Goal: Task Accomplishment & Management: Complete application form

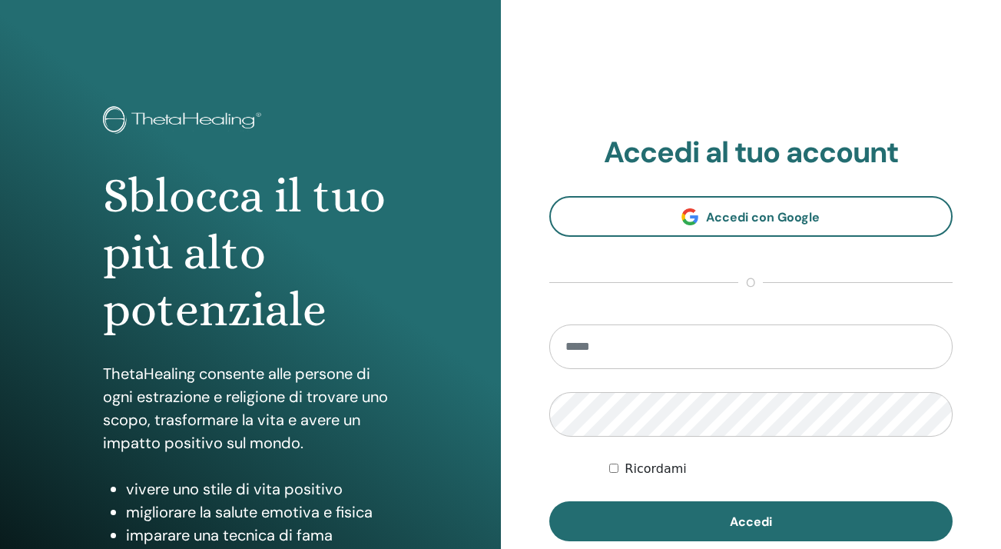
scroll to position [189, 0]
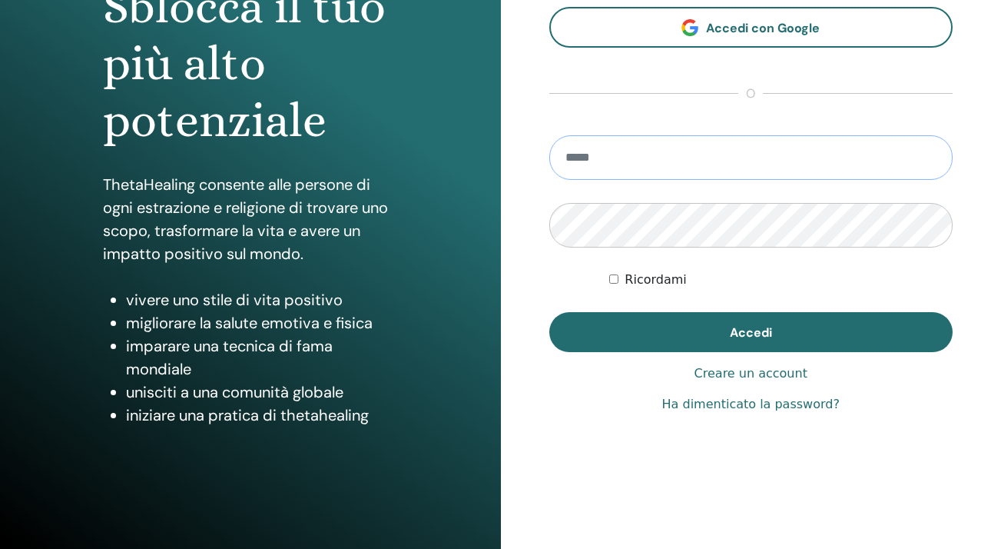
type input "**********"
click at [751, 332] on button "Accedi" at bounding box center [751, 332] width 404 height 40
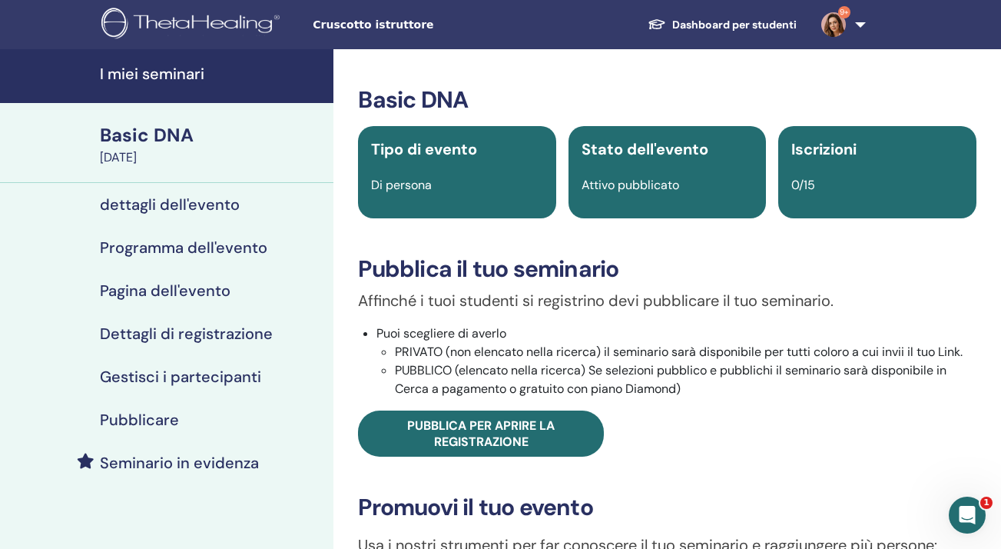
click at [161, 71] on h4 "I miei seminari" at bounding box center [212, 74] width 224 height 18
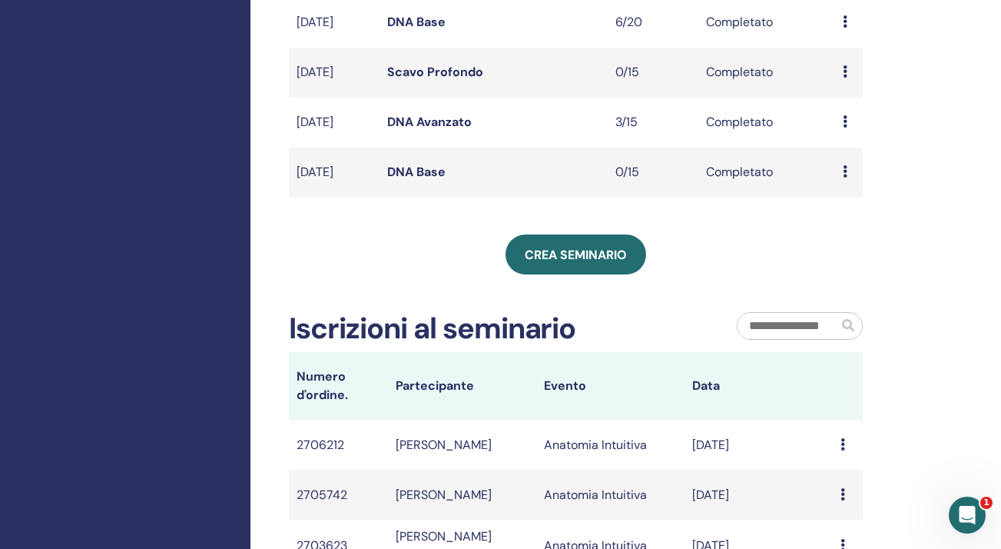
scroll to position [606, 0]
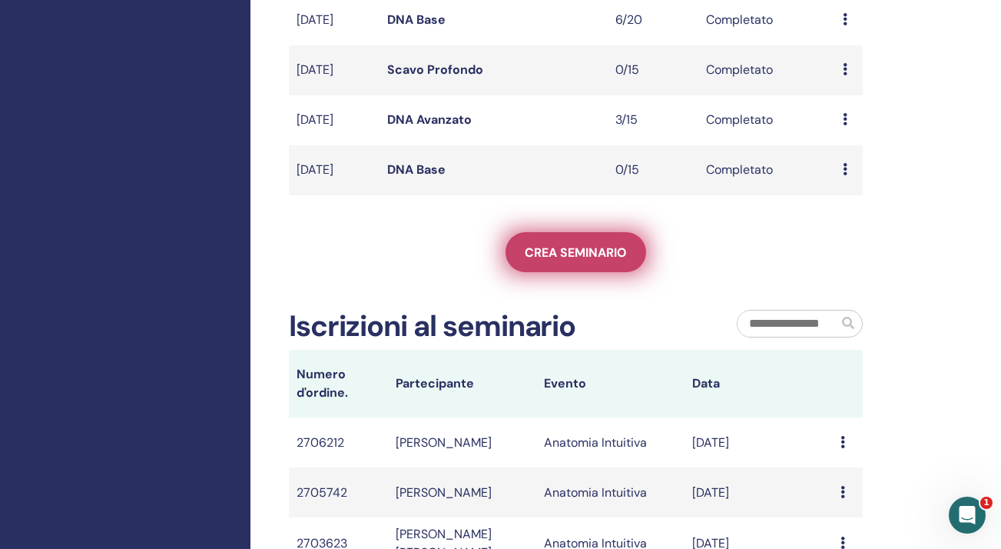
click at [548, 270] on link "Crea seminario" at bounding box center [576, 252] width 141 height 40
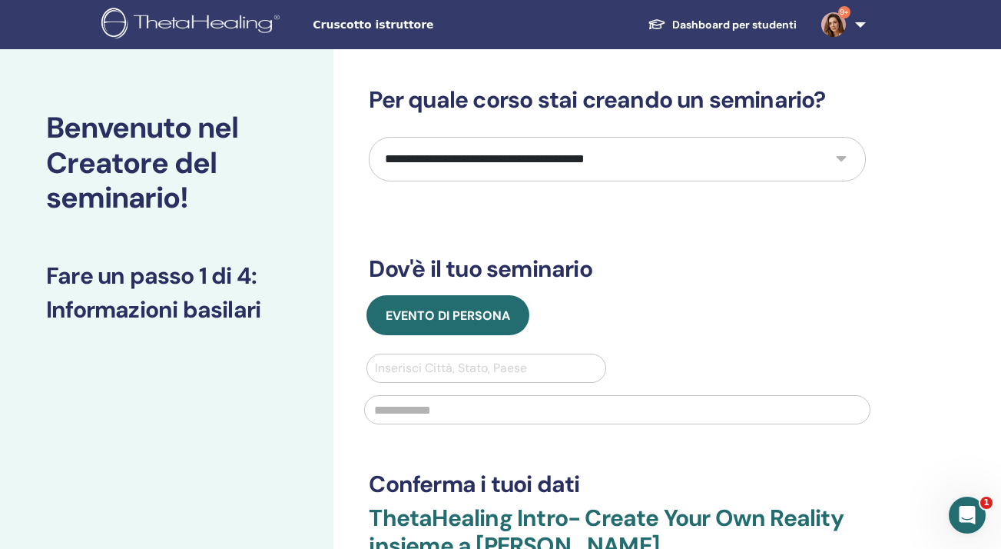
select select "*"
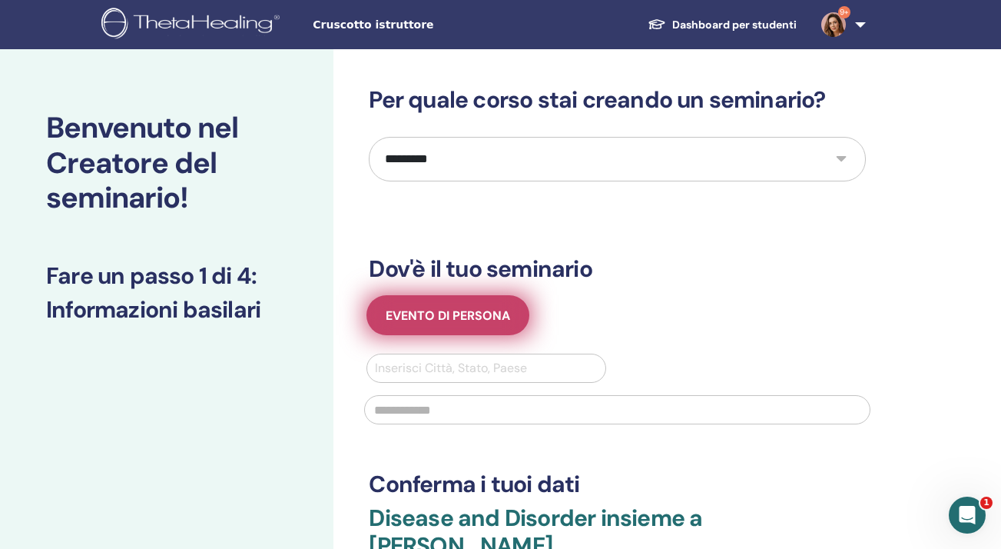
click at [478, 317] on span "Evento di persona" at bounding box center [448, 315] width 124 height 16
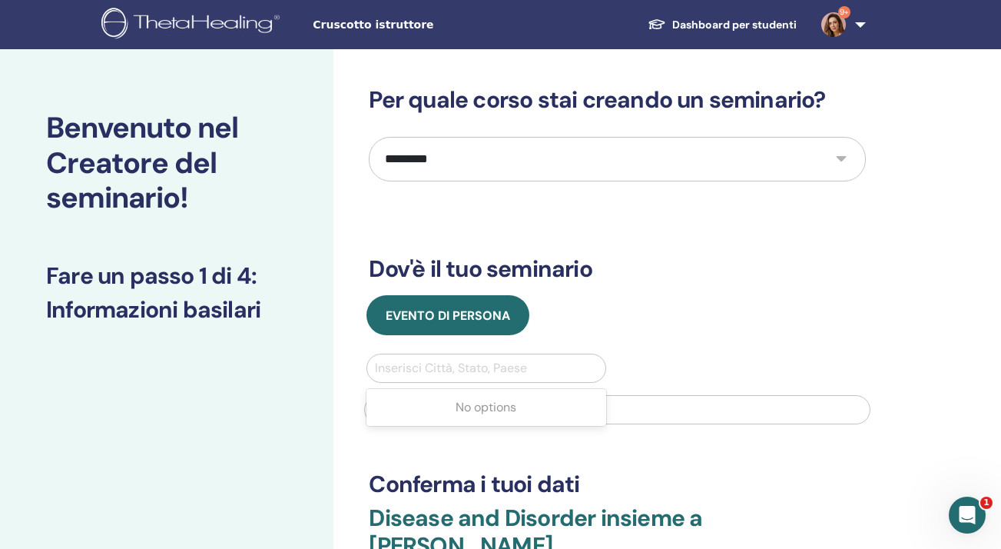
click at [459, 376] on div at bounding box center [486, 368] width 222 height 22
click at [458, 370] on div "Inserisci Città, Stato, Paese" at bounding box center [486, 368] width 222 height 18
type input "*"
type input "********"
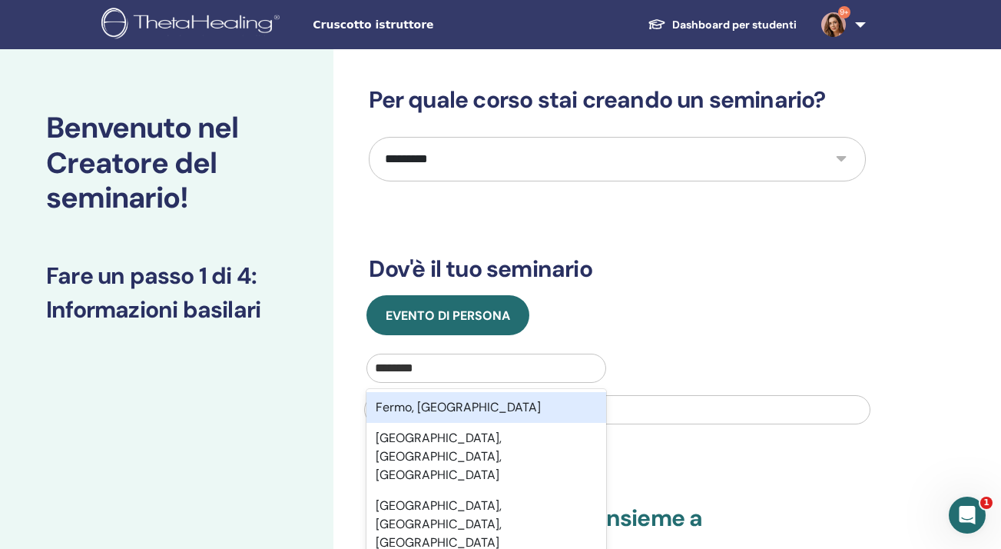
click at [469, 406] on div "Fermo, ITA" at bounding box center [486, 407] width 239 height 31
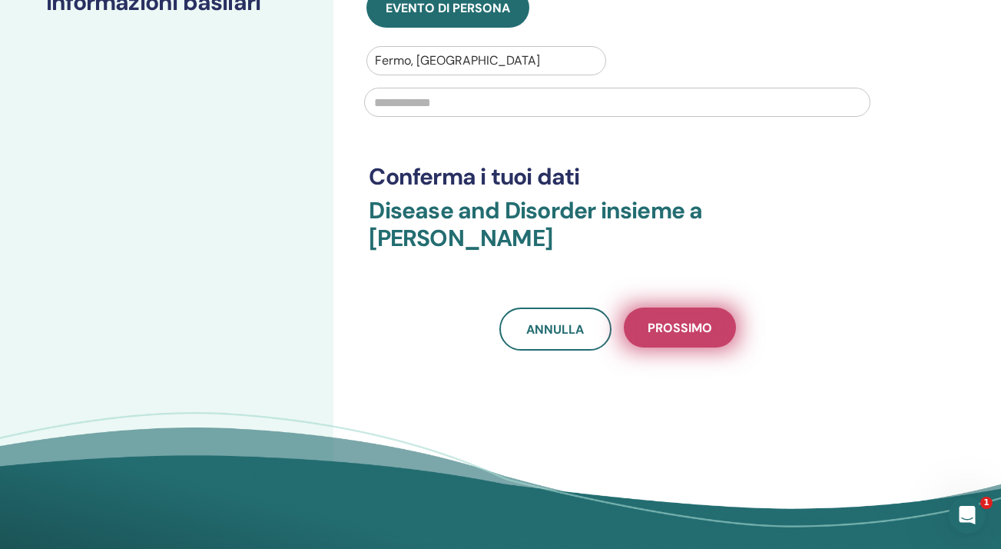
scroll to position [308, 0]
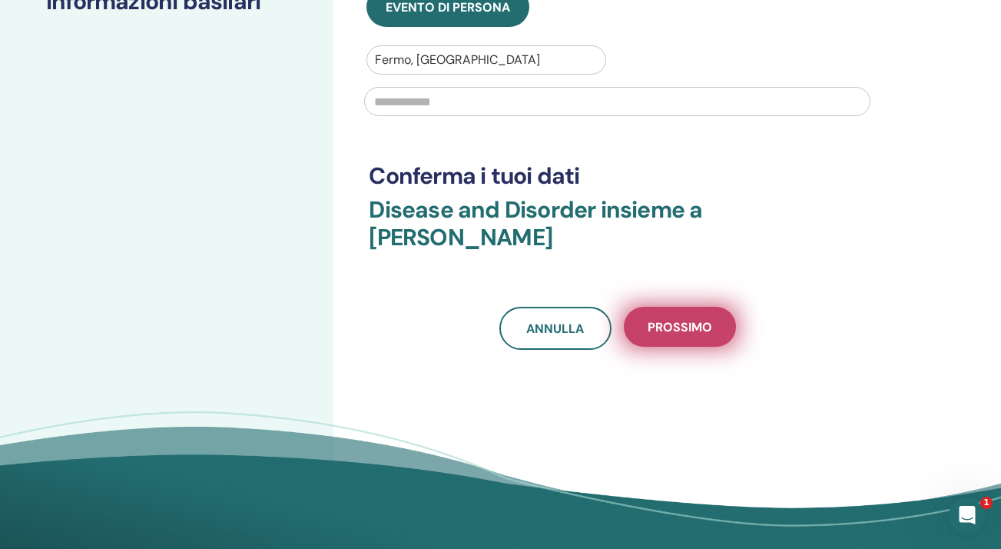
click at [681, 330] on span "Prossimo" at bounding box center [680, 327] width 65 height 16
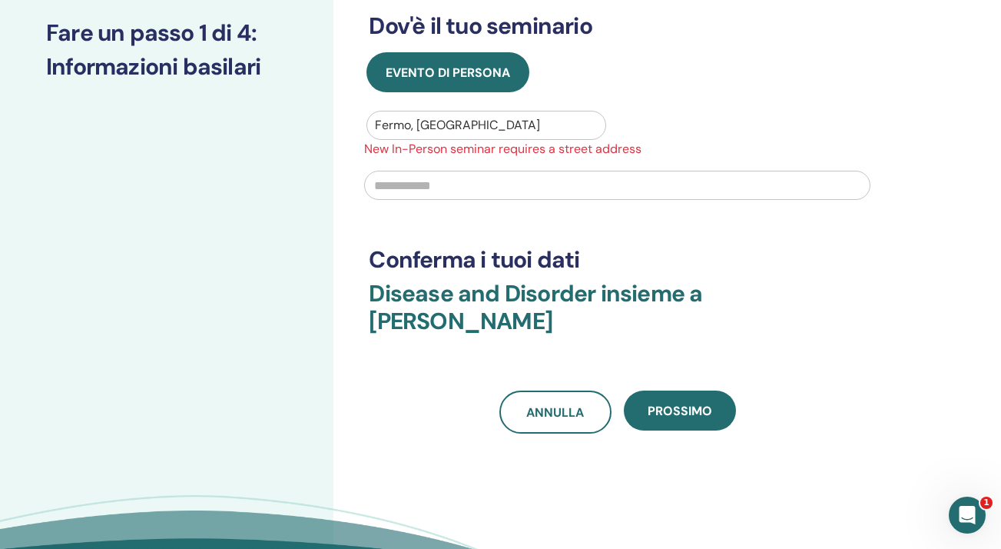
scroll to position [241, 0]
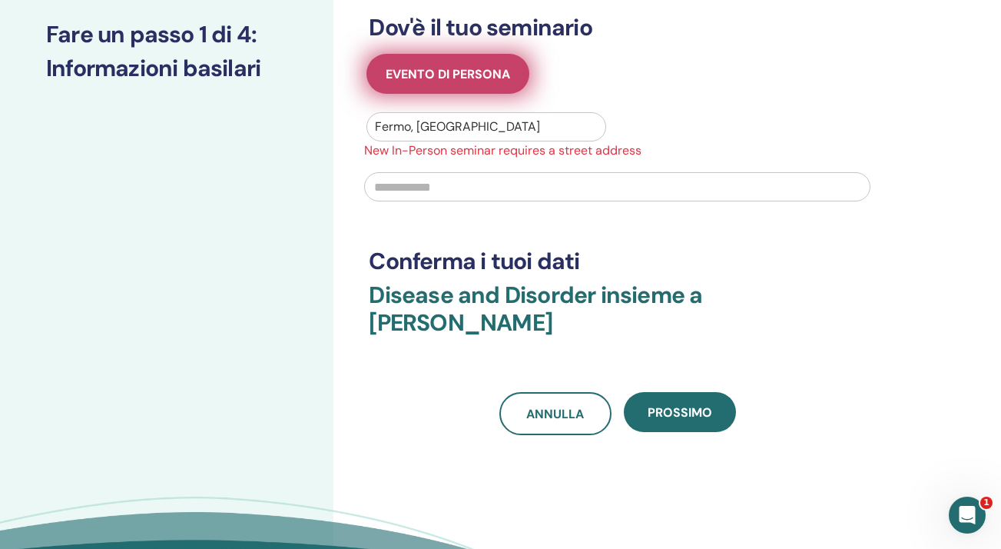
click at [456, 75] on span "Evento di persona" at bounding box center [448, 74] width 124 height 16
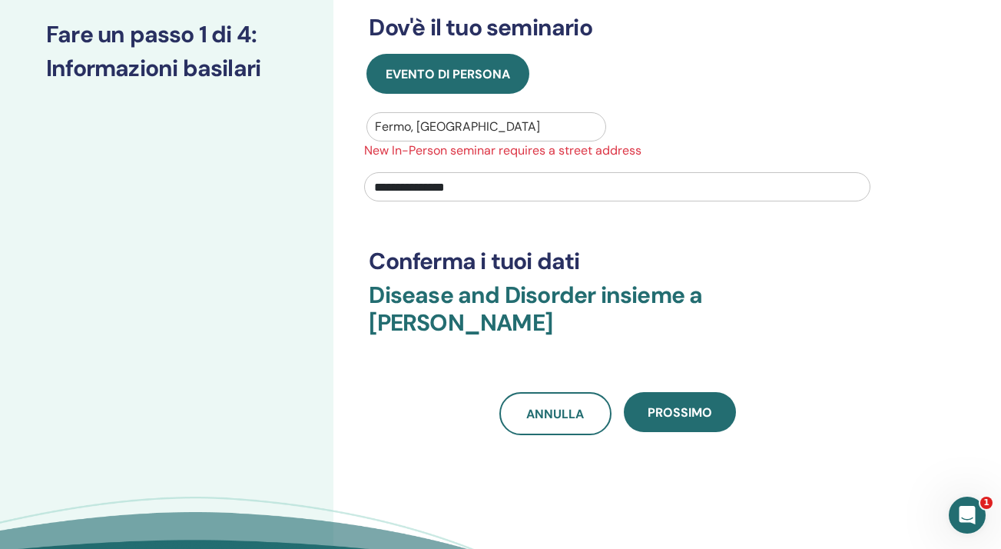
type input "**********"
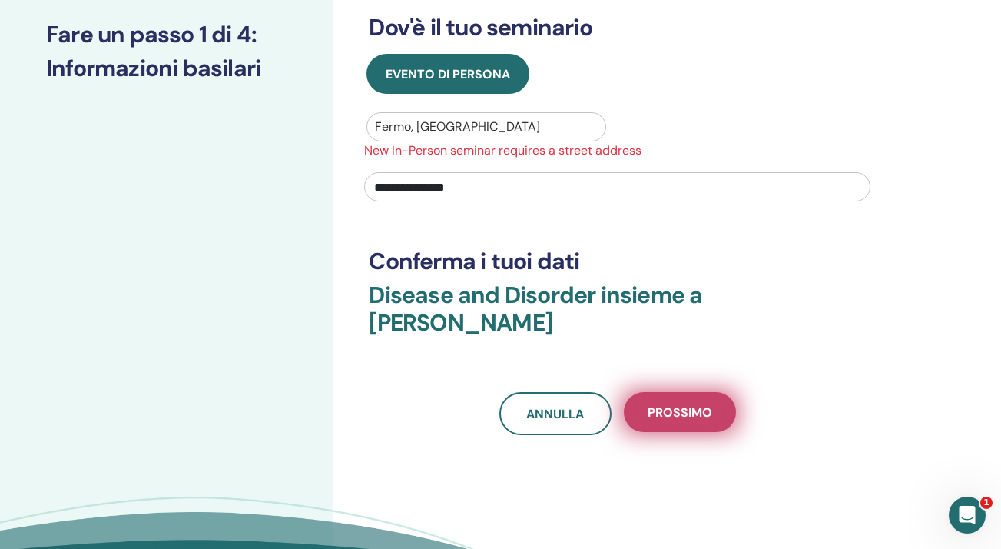
click at [698, 410] on span "Prossimo" at bounding box center [680, 412] width 65 height 16
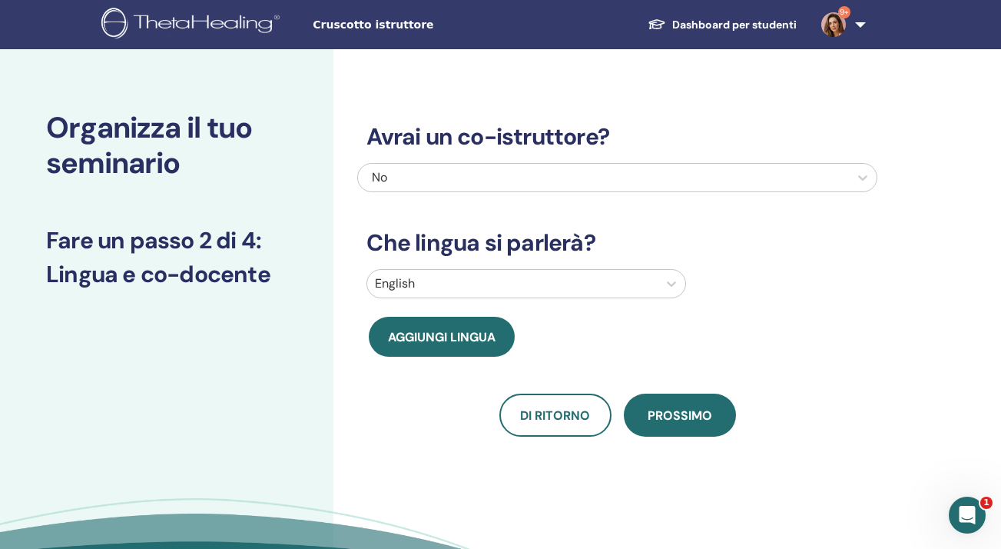
scroll to position [0, 0]
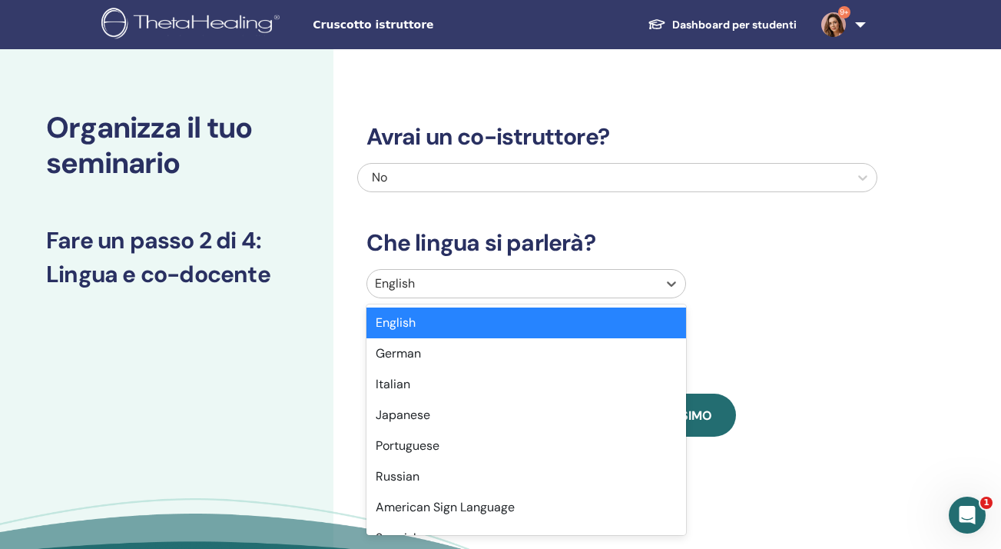
click at [510, 281] on div at bounding box center [512, 284] width 275 height 22
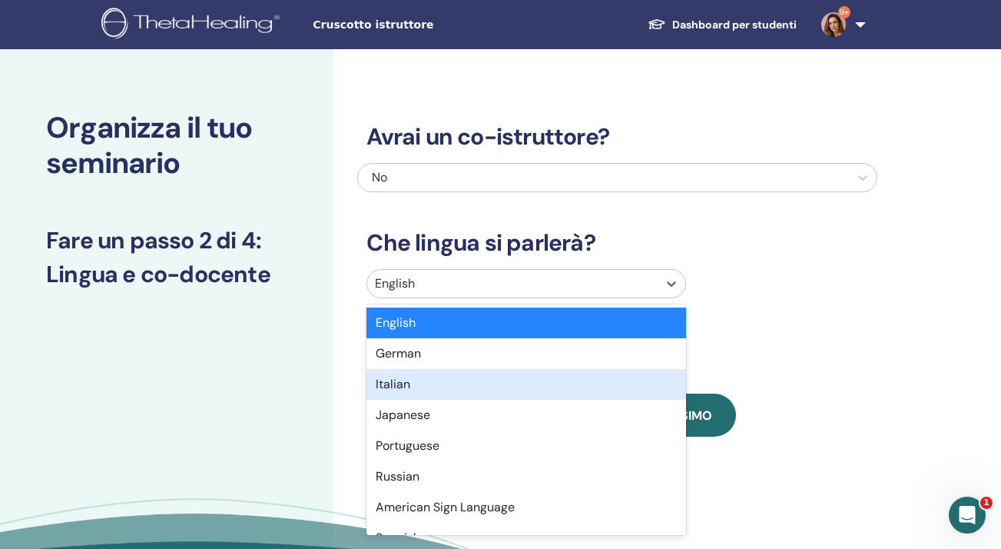
drag, startPoint x: 404, startPoint y: 392, endPoint x: 481, endPoint y: 389, distance: 76.9
click at [404, 391] on div "Italian" at bounding box center [527, 384] width 320 height 31
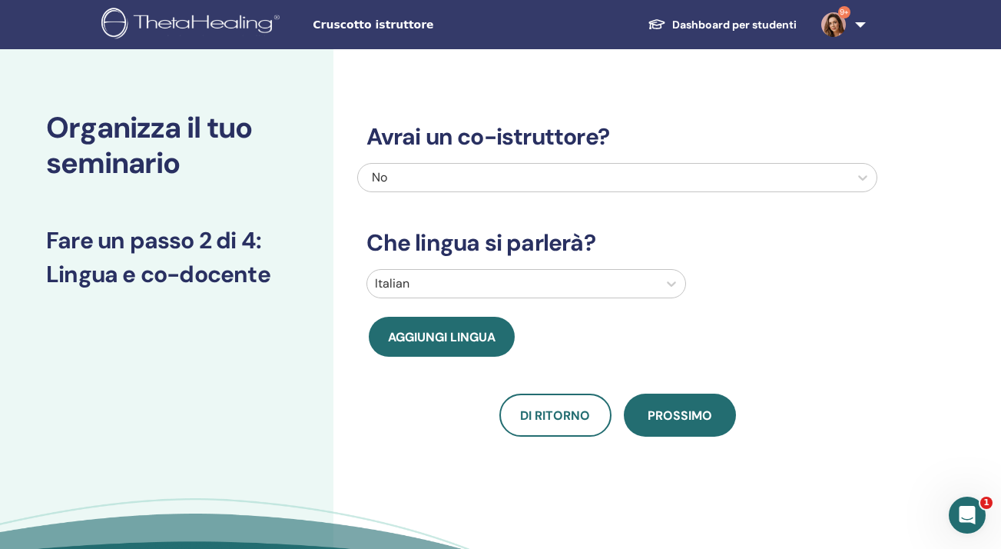
click at [645, 407] on button "Prossimo" at bounding box center [680, 414] width 112 height 43
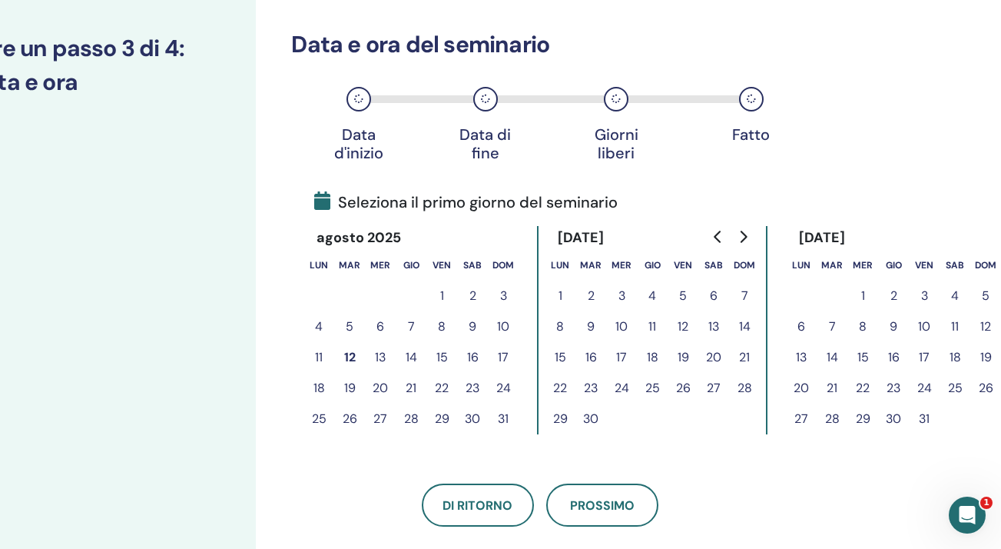
scroll to position [192, 78]
click at [749, 235] on icon "Go to next month" at bounding box center [743, 237] width 12 height 12
drag, startPoint x: 897, startPoint y: 297, endPoint x: 918, endPoint y: 330, distance: 40.1
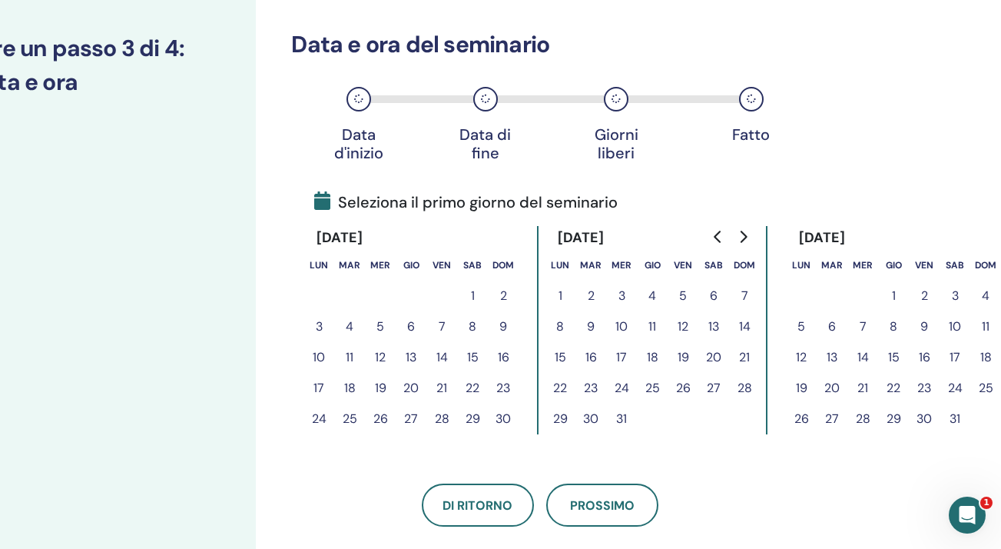
click at [897, 297] on button "1" at bounding box center [893, 296] width 31 height 31
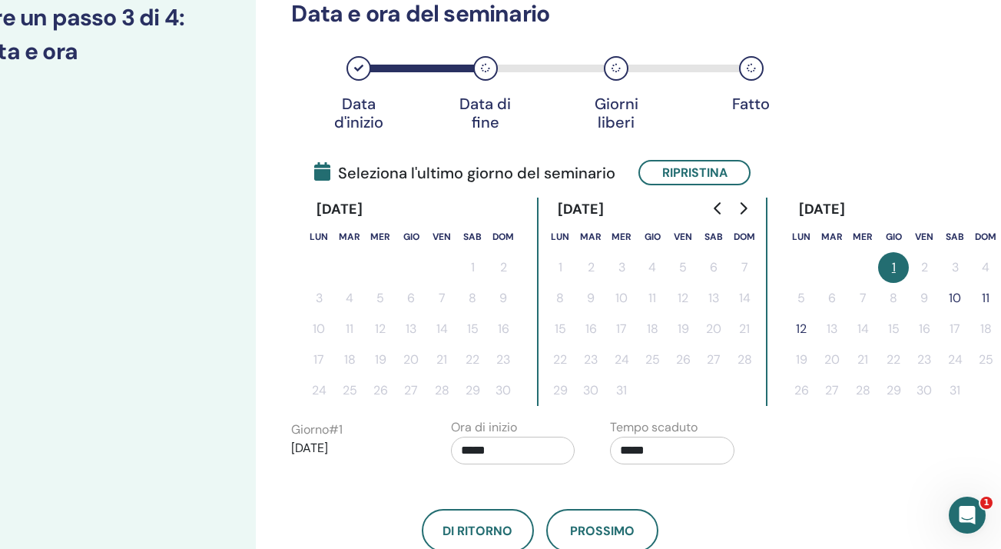
scroll to position [223, 78]
click at [743, 205] on icon "Go to next month" at bounding box center [744, 208] width 7 height 12
click at [746, 297] on button "11" at bounding box center [744, 298] width 31 height 31
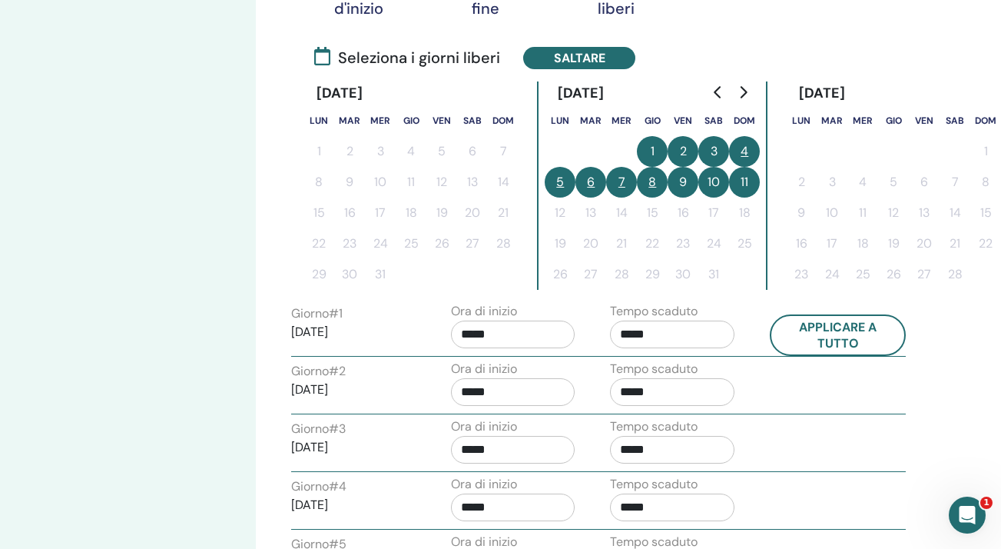
scroll to position [346, 78]
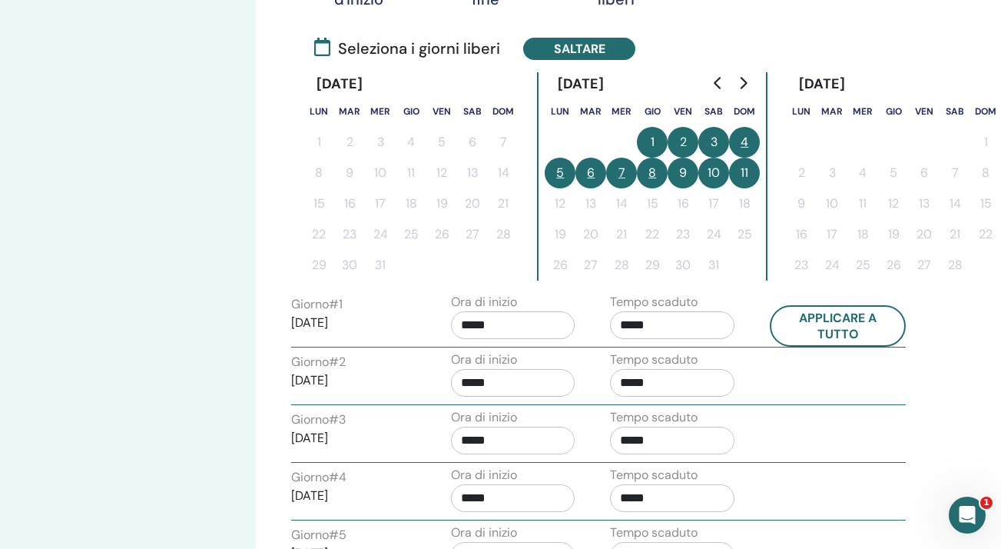
drag, startPoint x: 839, startPoint y: 310, endPoint x: 712, endPoint y: 361, distance: 137.3
click at [839, 310] on button "Applicare a tutto" at bounding box center [838, 325] width 137 height 41
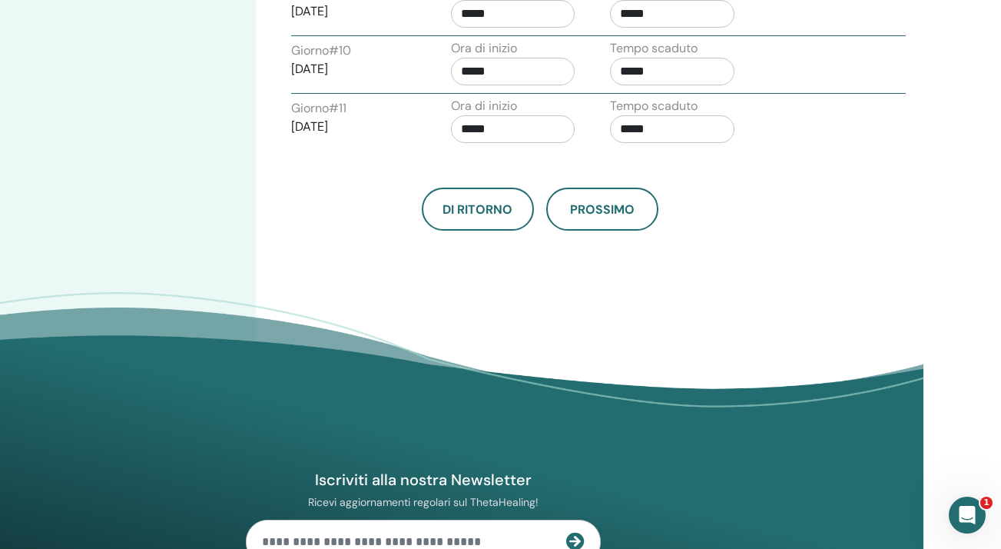
scroll to position [1122, 78]
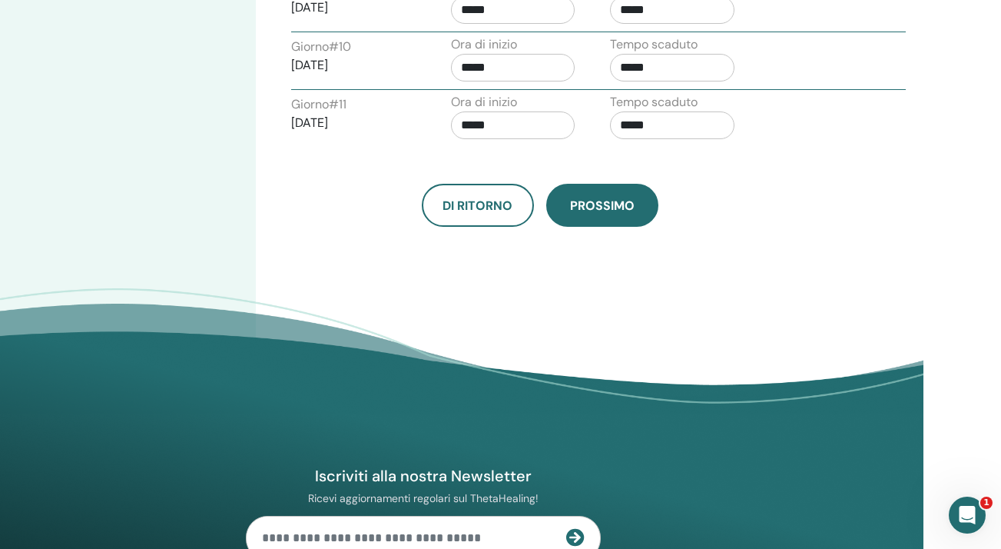
drag, startPoint x: 580, startPoint y: 175, endPoint x: 581, endPoint y: 188, distance: 13.1
click at [580, 175] on div "Di ritorno Prossimo" at bounding box center [540, 187] width 520 height 80
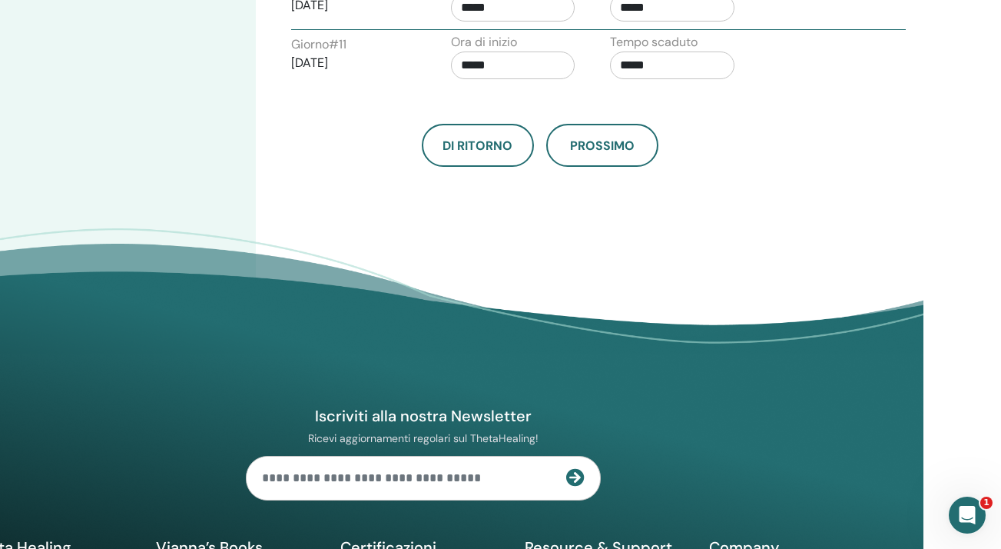
scroll to position [1194, 78]
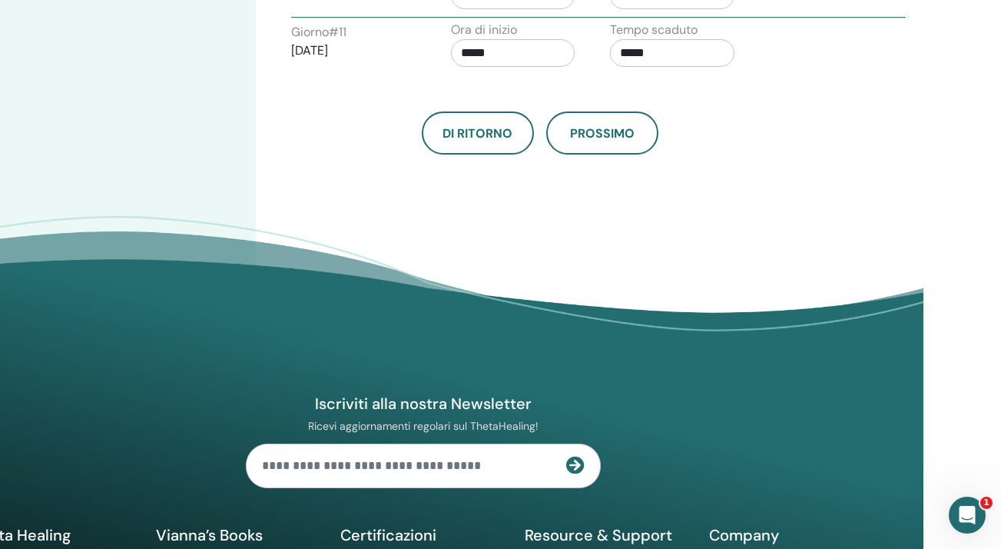
drag, startPoint x: 584, startPoint y: 136, endPoint x: 524, endPoint y: 191, distance: 81.6
click at [584, 136] on span "Prossimo" at bounding box center [602, 133] width 65 height 16
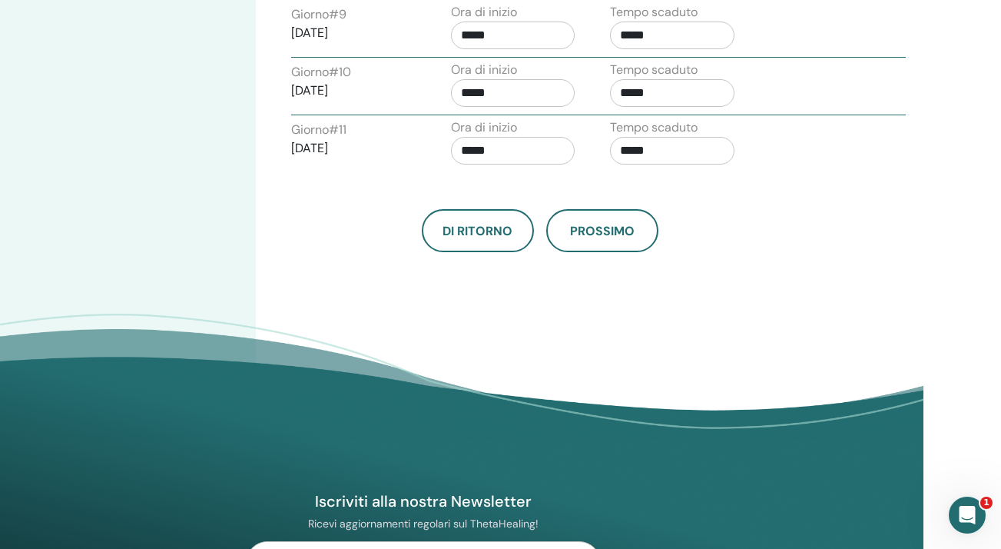
scroll to position [1150, 78]
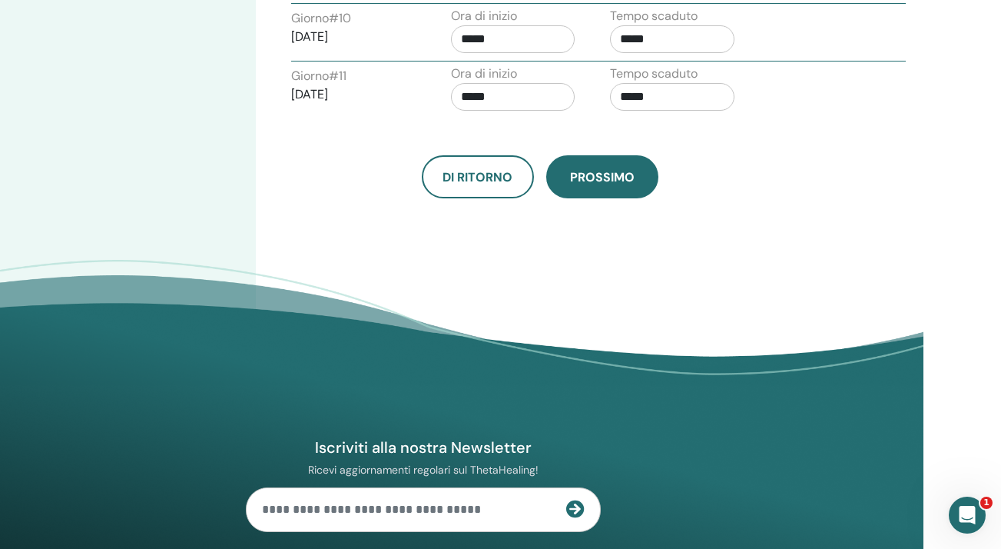
click at [601, 181] on span "Prossimo" at bounding box center [602, 177] width 65 height 16
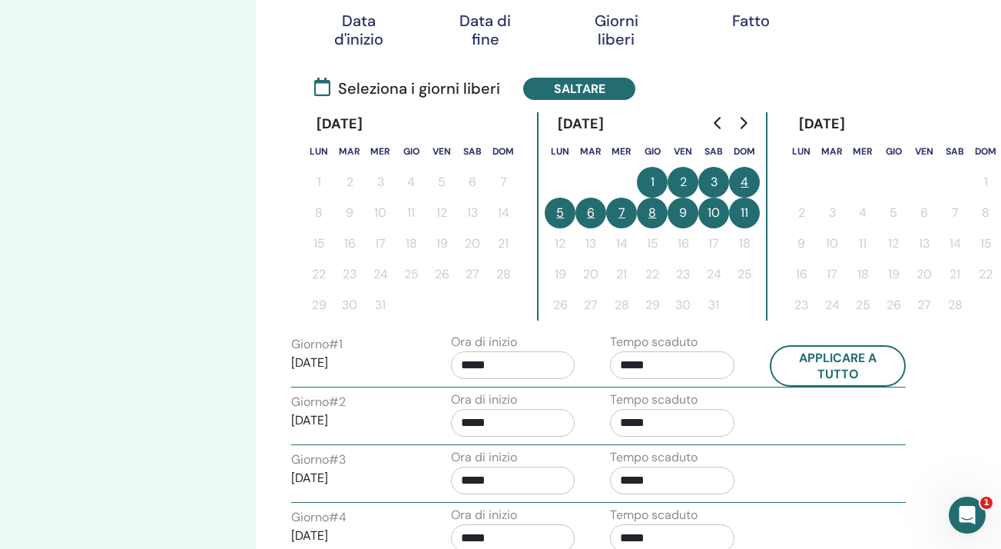
scroll to position [227, 78]
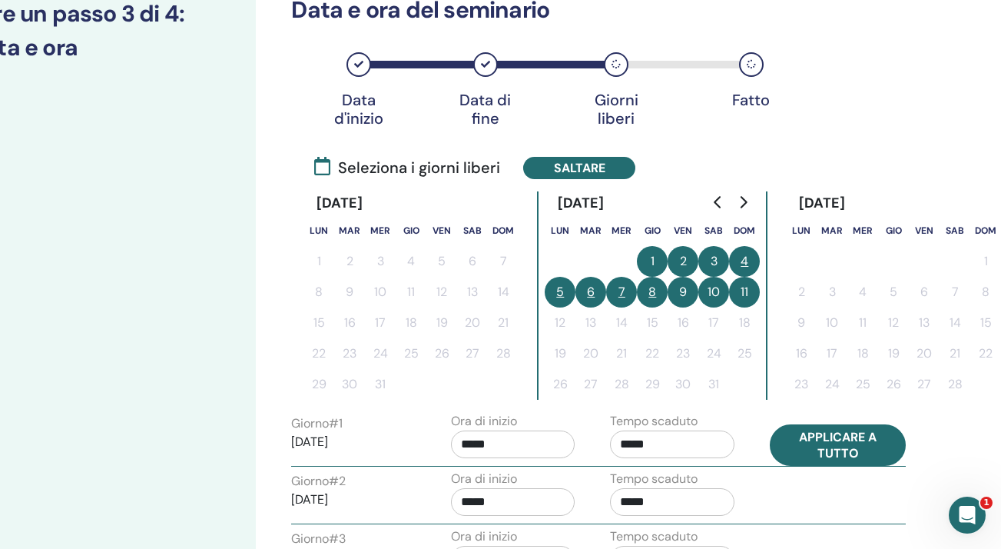
click at [827, 442] on button "Applicare a tutto" at bounding box center [838, 444] width 137 height 41
click at [690, 437] on input "*****" at bounding box center [672, 444] width 124 height 28
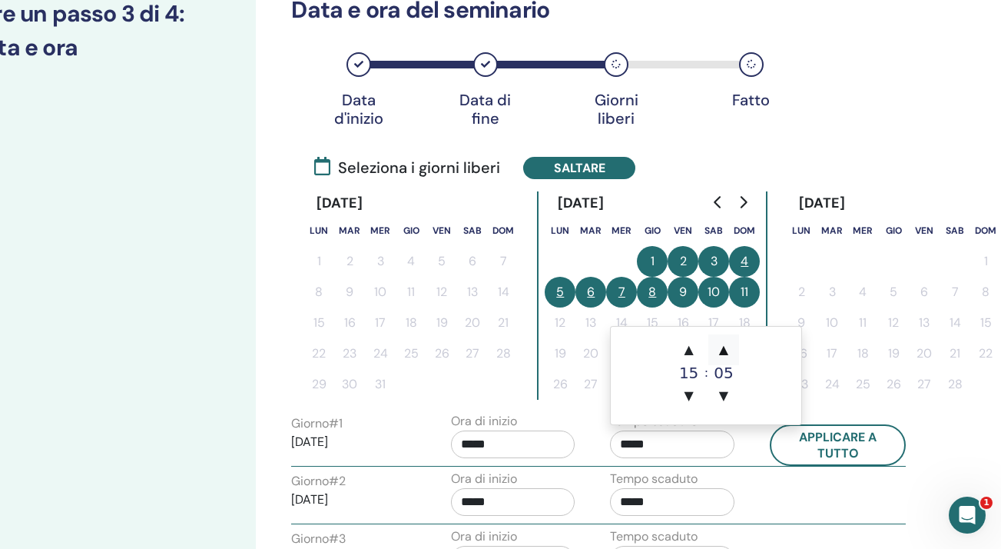
click at [729, 354] on span "▲" at bounding box center [724, 349] width 31 height 31
click at [725, 351] on span "▲" at bounding box center [724, 349] width 31 height 31
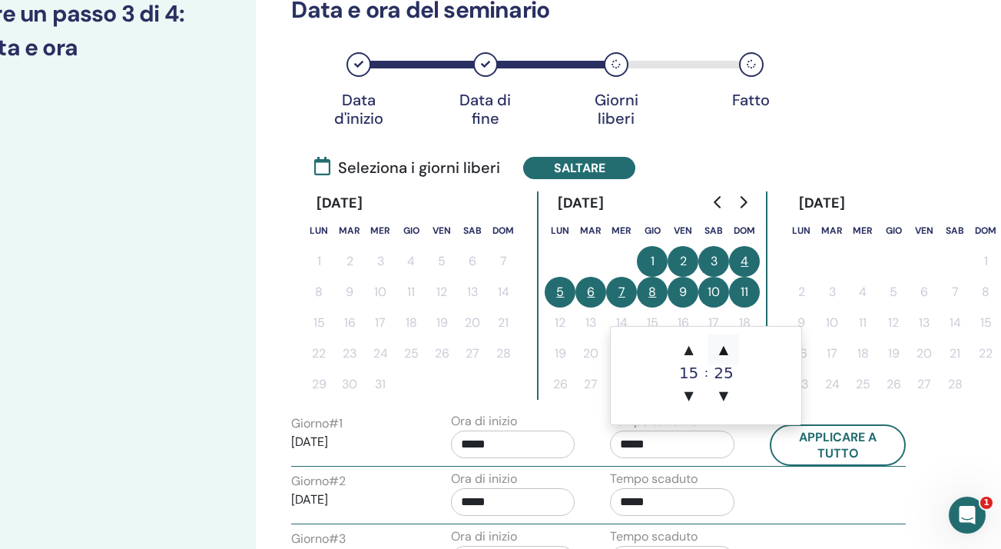
click at [725, 351] on span "▲" at bounding box center [724, 349] width 31 height 31
click at [725, 350] on span "▲" at bounding box center [724, 349] width 31 height 31
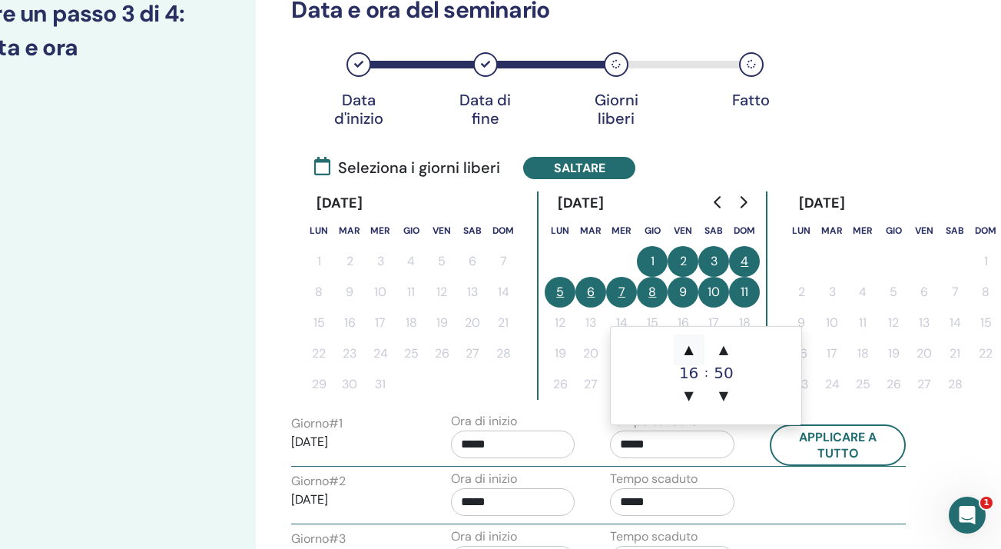
click at [691, 348] on span "▲" at bounding box center [689, 349] width 31 height 31
type input "*****"
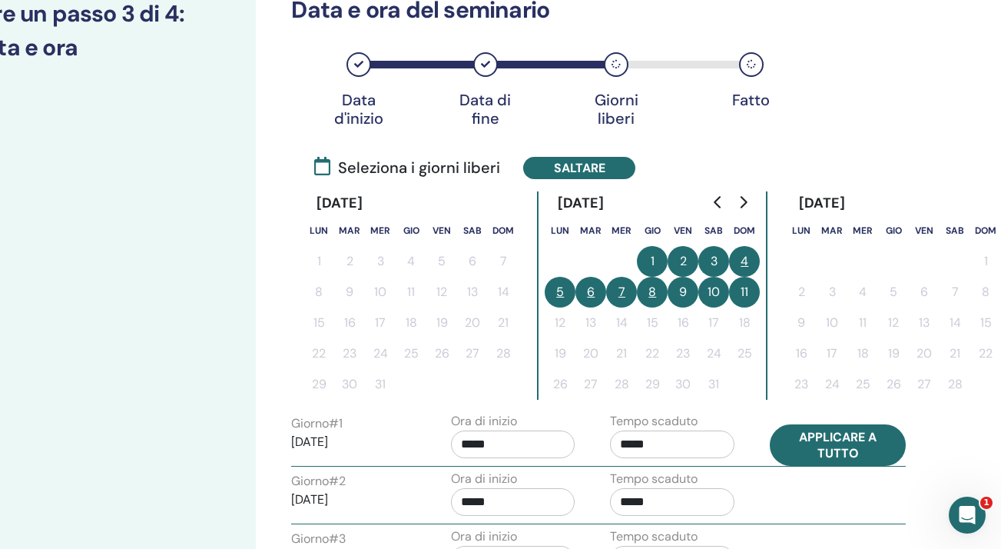
click at [831, 447] on button "Applicare a tutto" at bounding box center [838, 444] width 137 height 41
type input "*****"
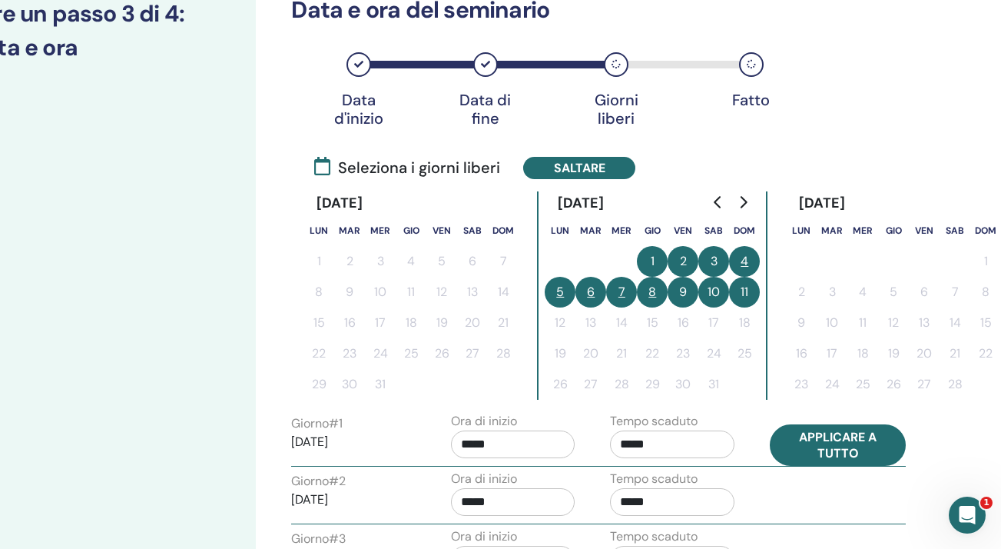
type input "*****"
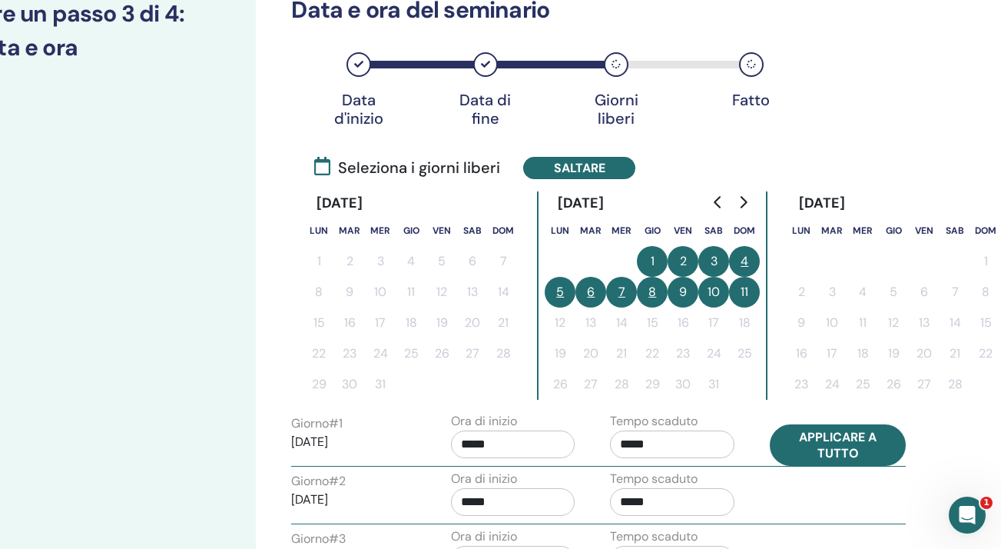
type input "*****"
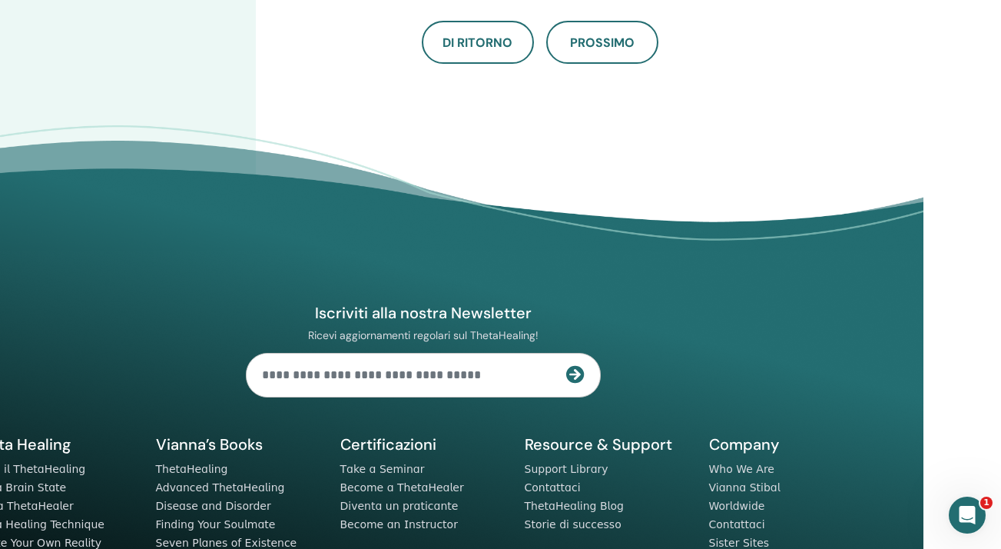
scroll to position [1286, 78]
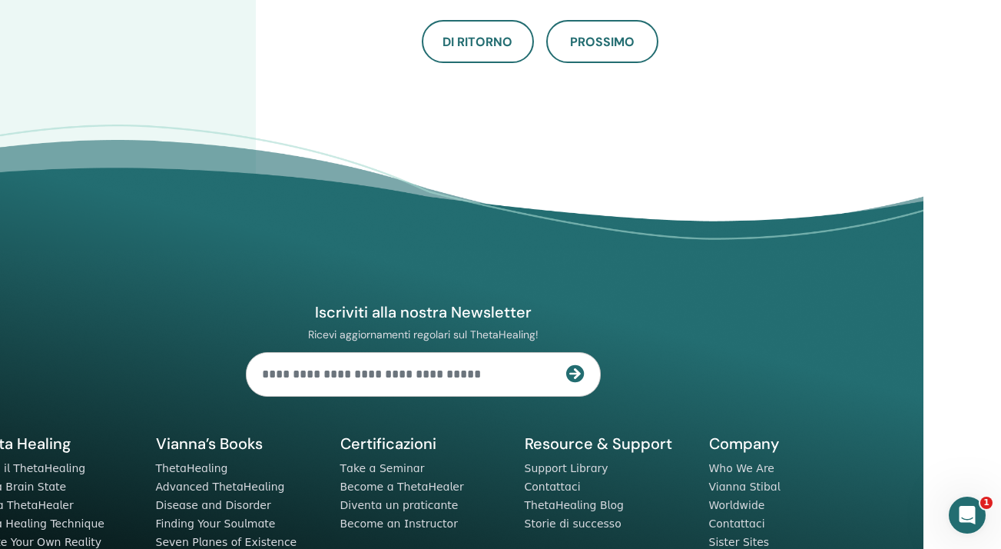
drag, startPoint x: 577, startPoint y: 32, endPoint x: 536, endPoint y: 196, distance: 169.6
click at [578, 32] on button "Prossimo" at bounding box center [602, 41] width 112 height 43
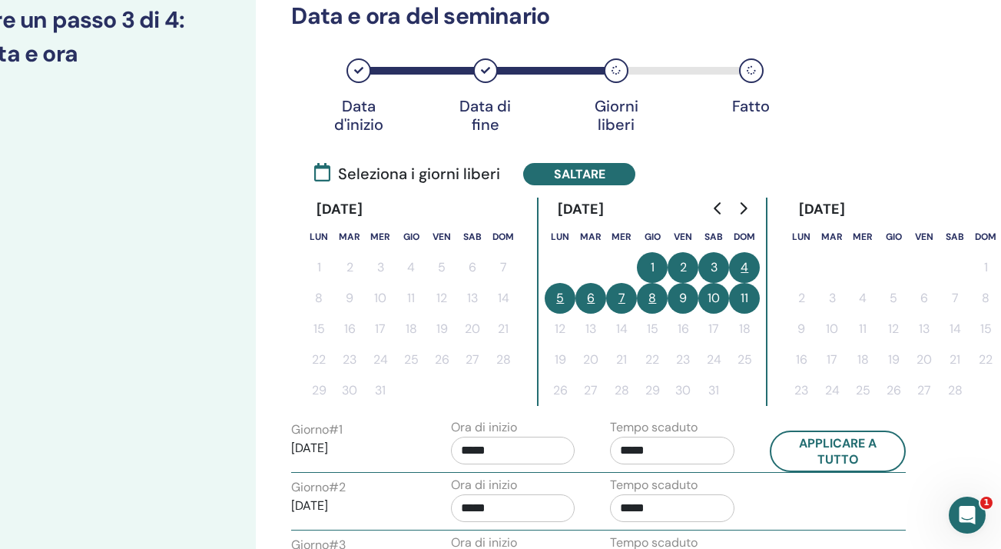
scroll to position [230, 78]
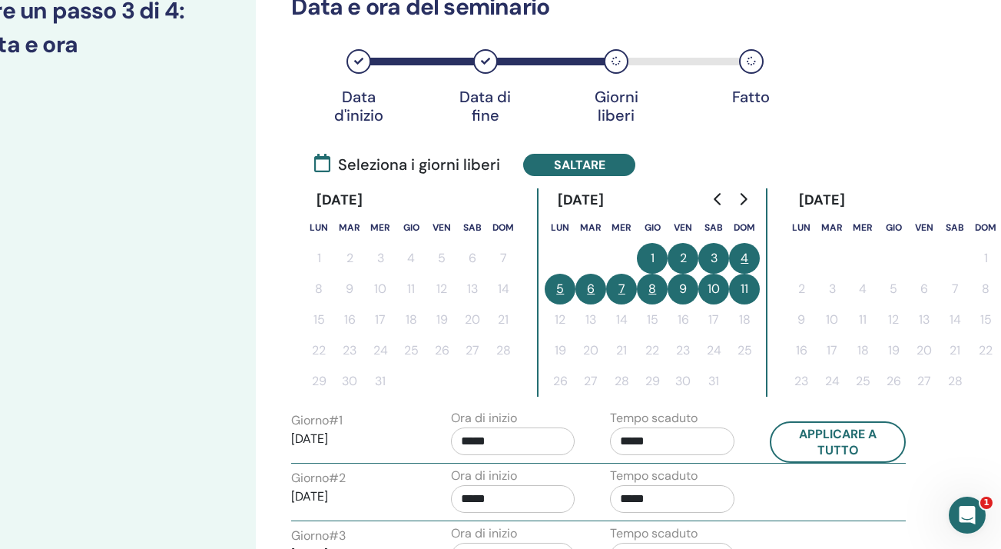
click at [599, 168] on button "Saltare" at bounding box center [579, 165] width 112 height 22
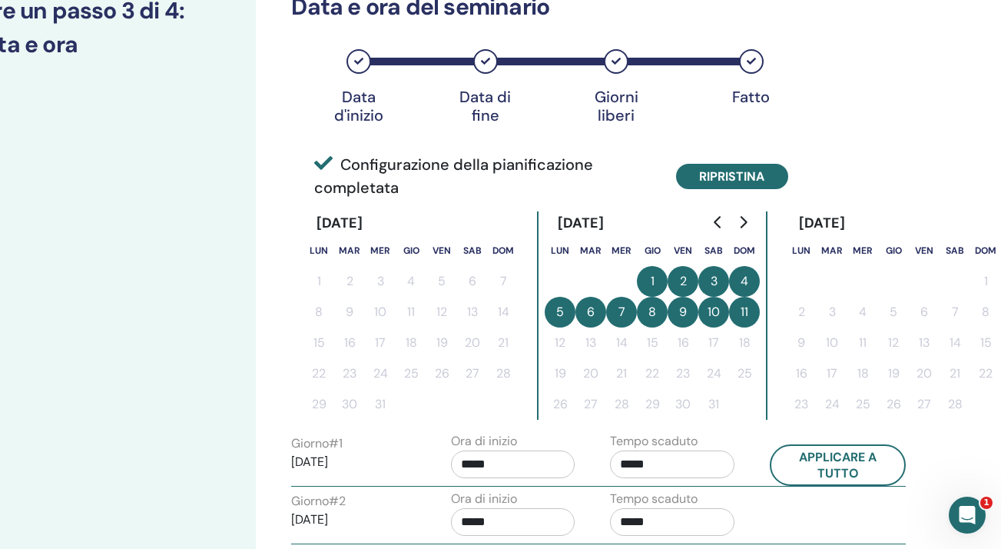
click at [719, 184] on button "Ripristina" at bounding box center [732, 176] width 112 height 25
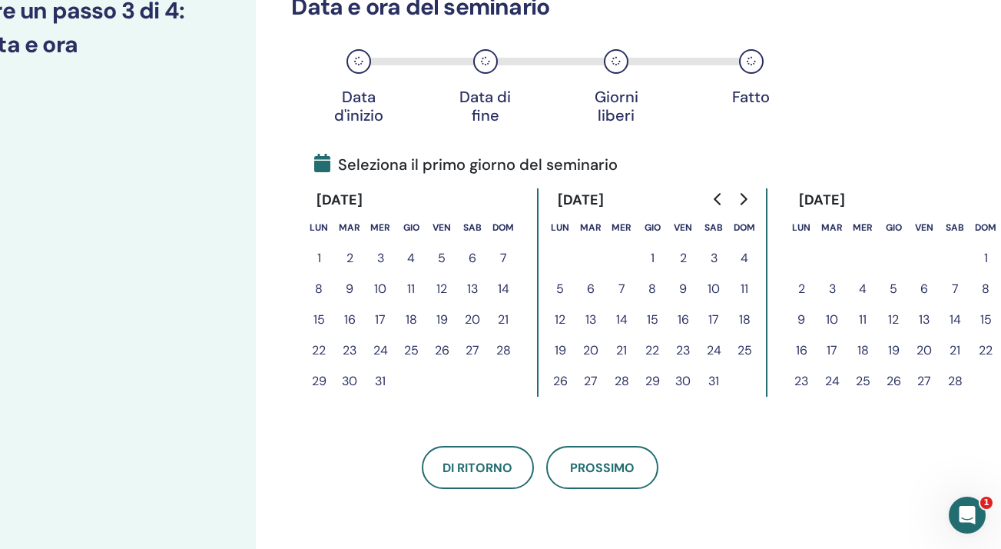
click at [597, 294] on button "6" at bounding box center [591, 289] width 31 height 31
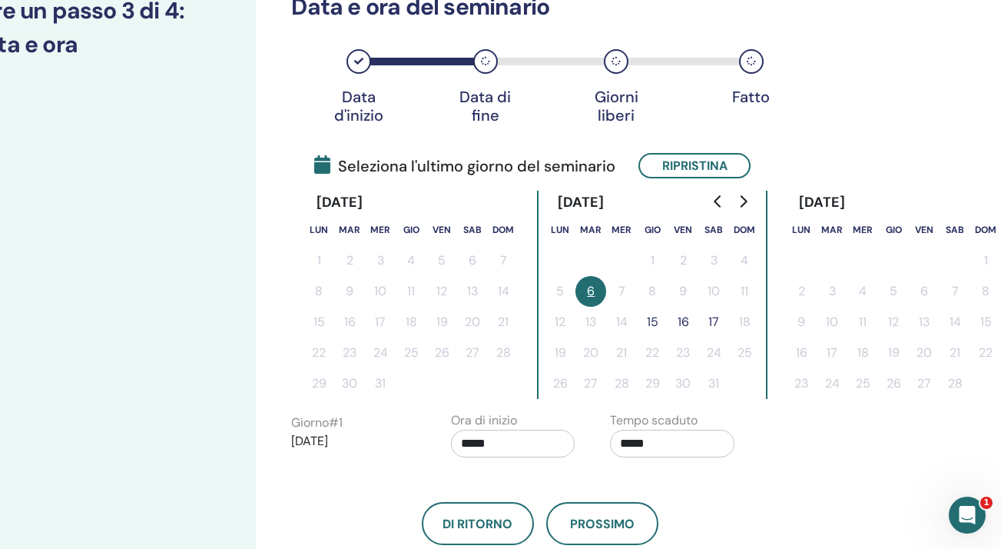
click at [658, 322] on button "15" at bounding box center [652, 322] width 31 height 31
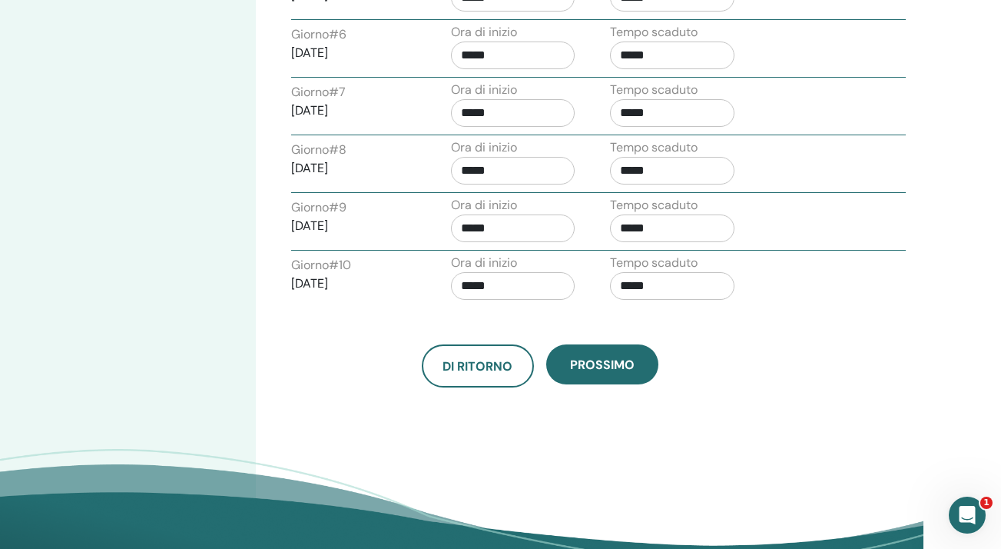
scroll to position [1099, 78]
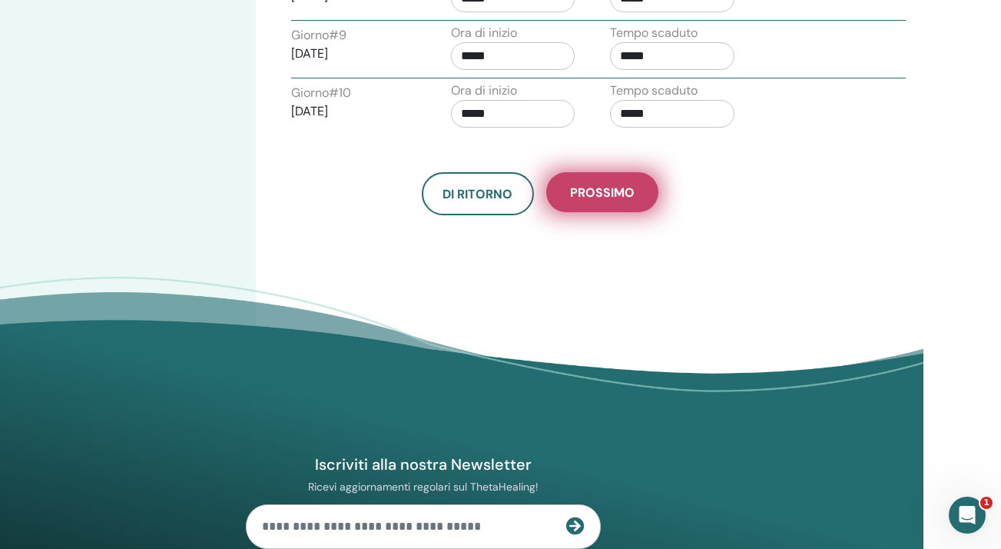
click at [586, 201] on button "Prossimo" at bounding box center [602, 192] width 112 height 40
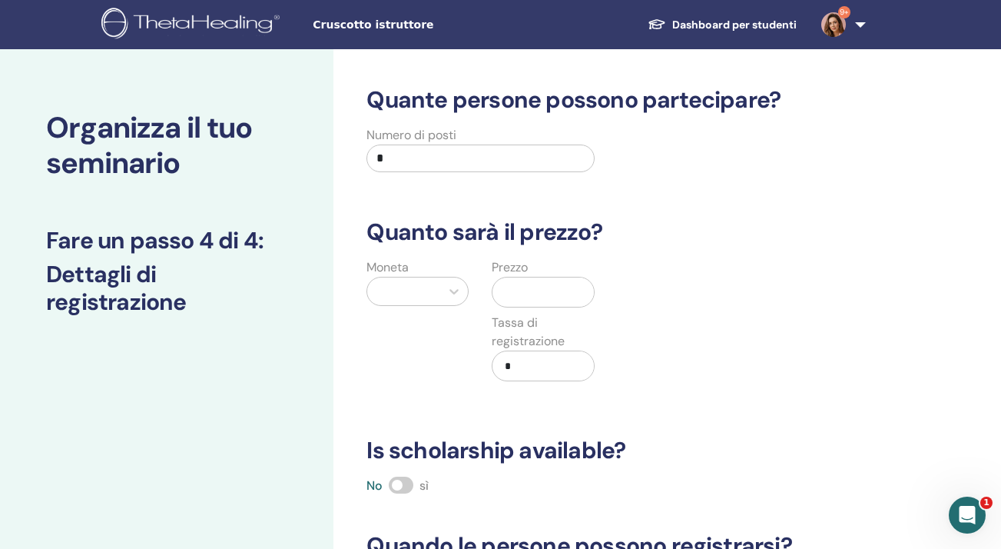
scroll to position [0, 0]
click at [449, 289] on icon at bounding box center [453, 291] width 15 height 15
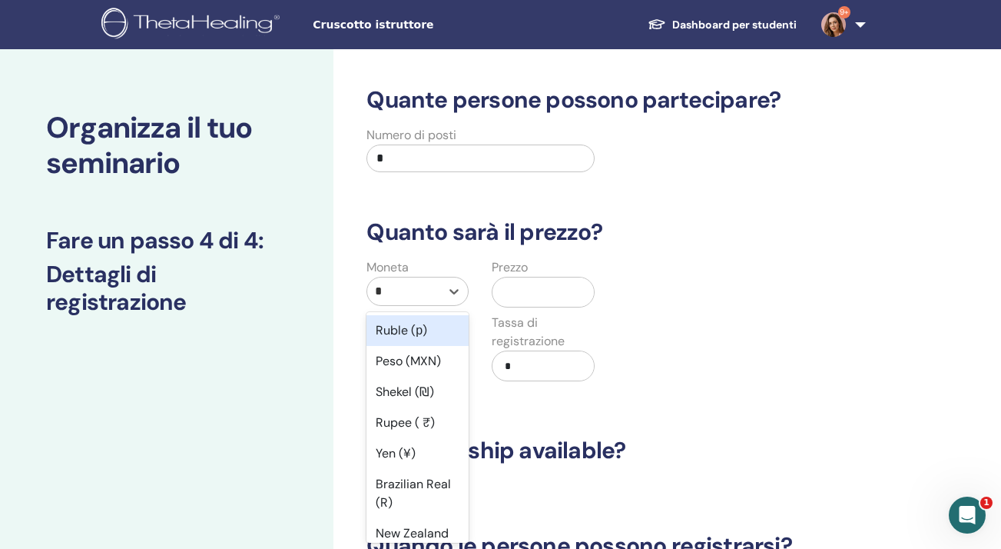
type input "**"
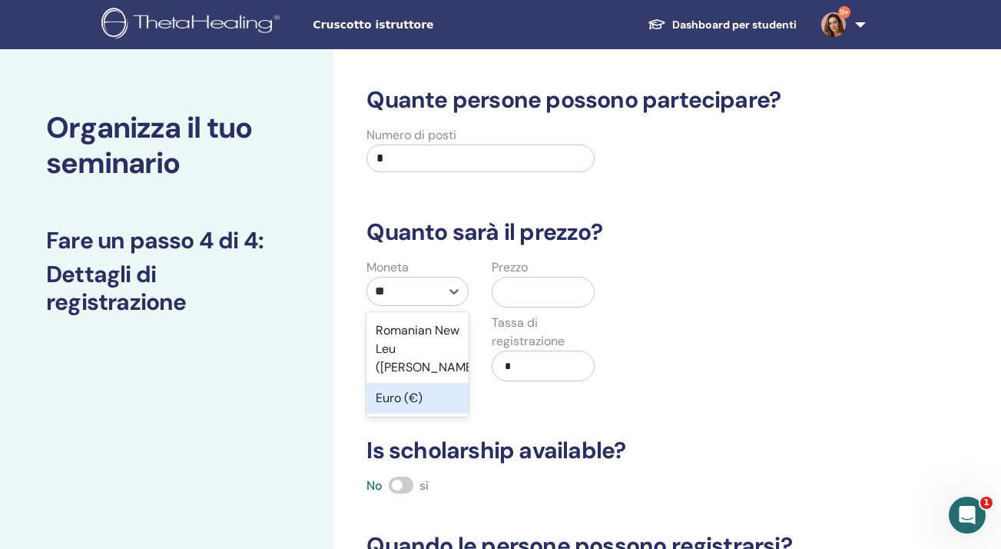
click at [421, 383] on div "Euro (€)" at bounding box center [418, 398] width 102 height 31
